Goal: Task Accomplishment & Management: Understand process/instructions

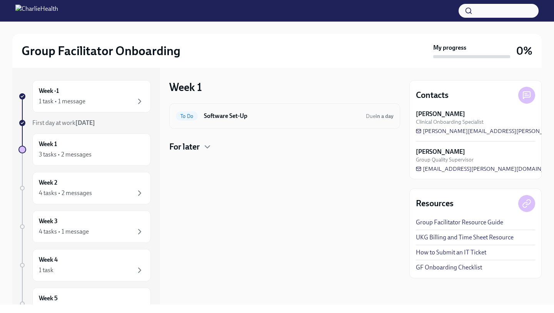
click at [250, 113] on h6 "Software Set-Up" at bounding box center [282, 116] width 156 height 8
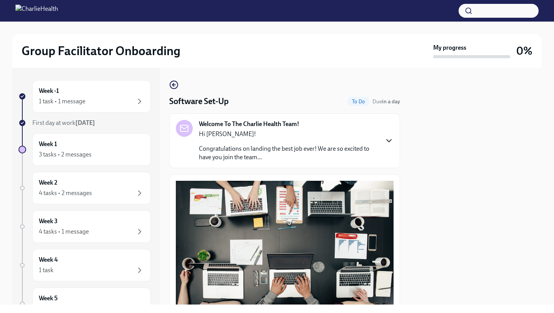
click at [388, 145] on icon "button" at bounding box center [389, 140] width 9 height 9
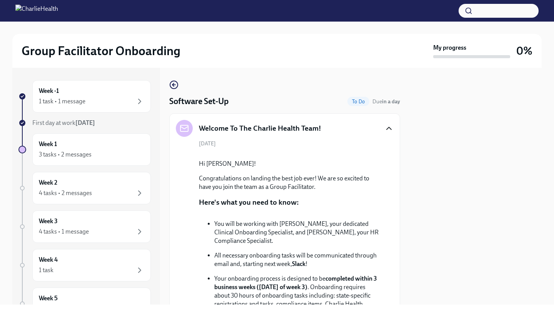
click at [423, 160] on div at bounding box center [476, 186] width 132 height 236
click at [420, 197] on div at bounding box center [476, 186] width 132 height 236
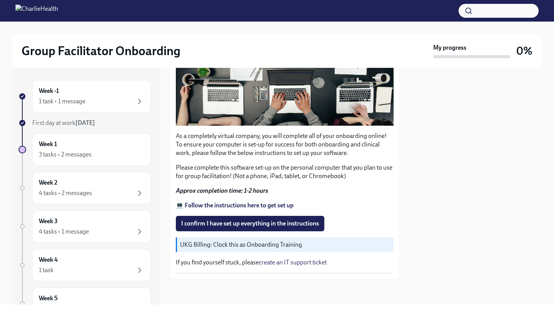
scroll to position [632, 0]
click at [82, 103] on div "1 task • 1 message" at bounding box center [62, 101] width 47 height 8
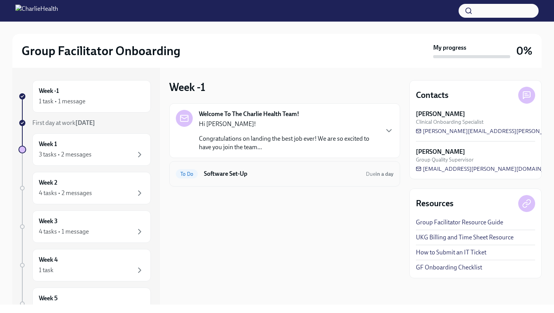
click at [299, 173] on h6 "Software Set-Up" at bounding box center [282, 173] width 156 height 8
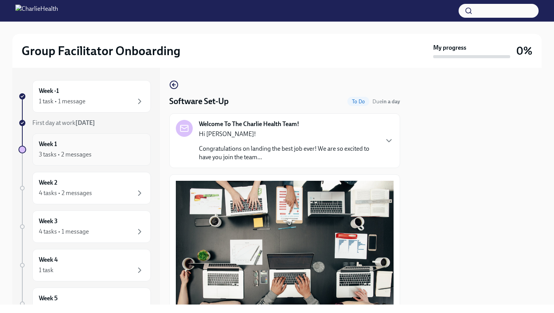
click at [121, 157] on div "3 tasks • 2 messages" at bounding box center [92, 154] width 106 height 9
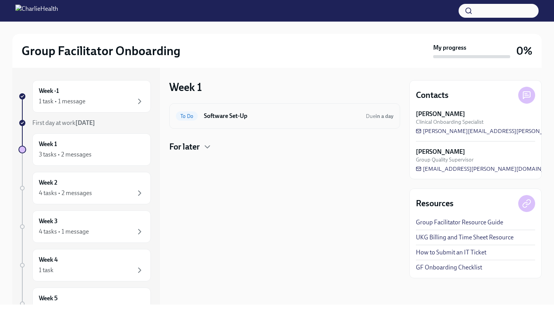
click at [263, 120] on div "To Do Software Set-Up Due in a day" at bounding box center [285, 116] width 218 height 12
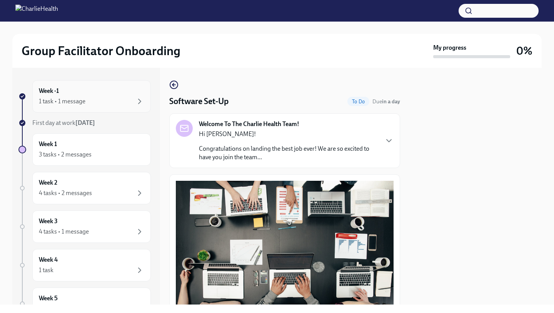
click at [70, 90] on div "Week -1 1 task • 1 message" at bounding box center [92, 96] width 106 height 19
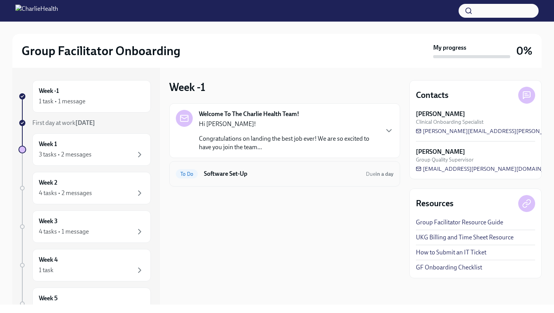
click at [225, 176] on h6 "Software Set-Up" at bounding box center [282, 173] width 156 height 8
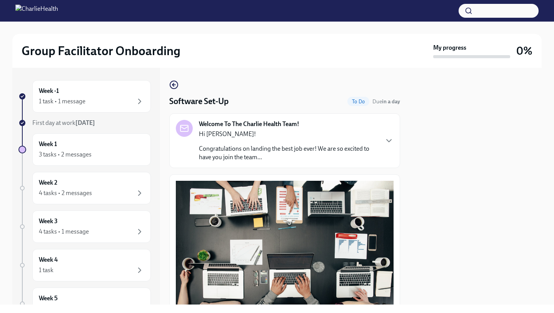
click at [456, 197] on div at bounding box center [476, 186] width 132 height 236
click at [433, 235] on div at bounding box center [476, 186] width 132 height 236
click at [391, 147] on div "Welcome To The Charlie Health Team! Hi [PERSON_NAME]! Congratulations on landin…" at bounding box center [285, 141] width 218 height 42
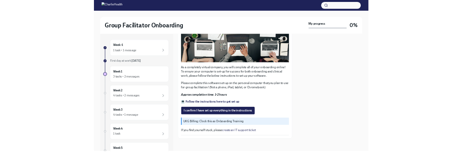
scroll to position [632, 0]
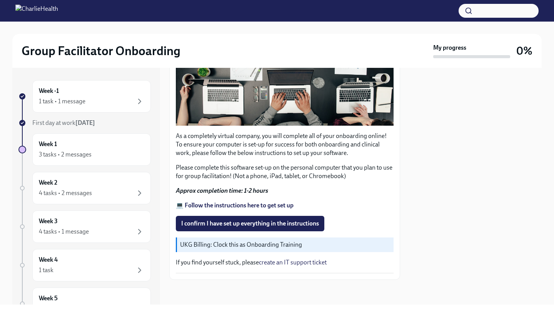
click at [265, 204] on strong "💻 Follow the instructions here to get set up" at bounding box center [235, 204] width 118 height 7
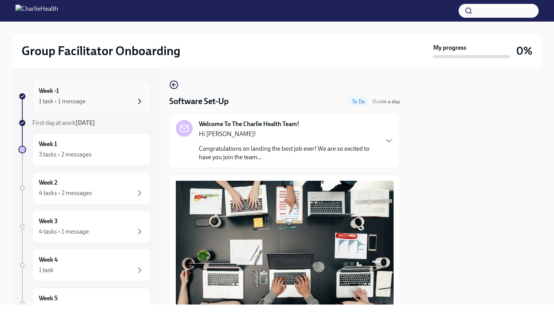
click at [139, 100] on icon "button" at bounding box center [140, 101] width 2 height 5
